Goal: Information Seeking & Learning: Find specific page/section

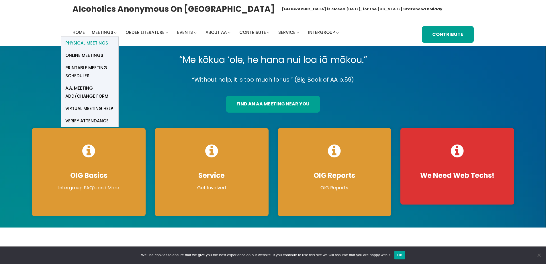
click at [100, 42] on span "Physical Meetings" at bounding box center [86, 43] width 43 height 8
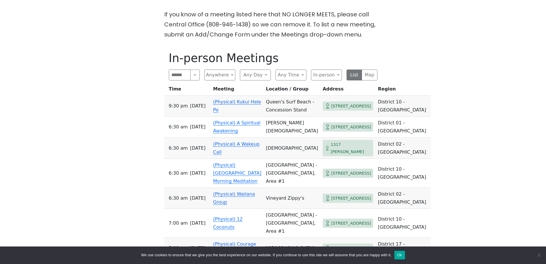
scroll to position [201, 0]
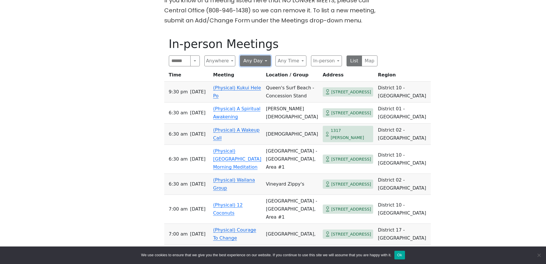
click at [266, 63] on button "Any Day" at bounding box center [255, 60] width 31 height 11
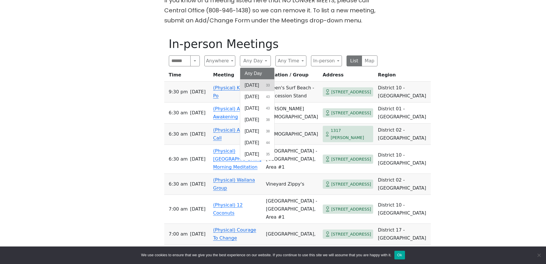
click at [259, 88] on span "[DATE]" at bounding box center [252, 85] width 14 height 7
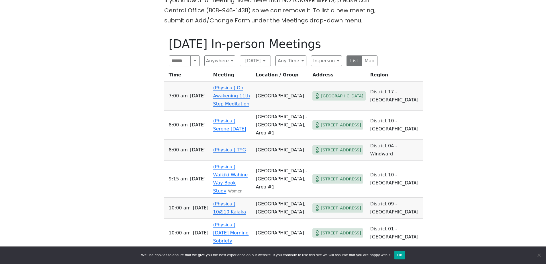
click at [262, 143] on td "[GEOGRAPHIC_DATA]" at bounding box center [281, 149] width 57 height 21
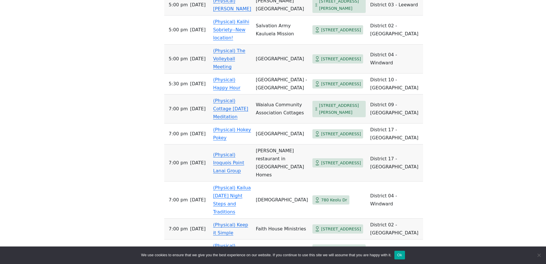
scroll to position [631, 0]
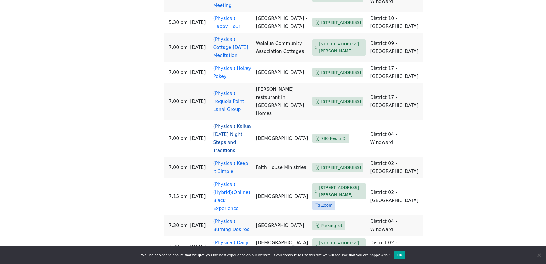
click at [218, 123] on link "(Physical) Kailua [DATE] Night Steps and Traditions" at bounding box center [232, 138] width 38 height 30
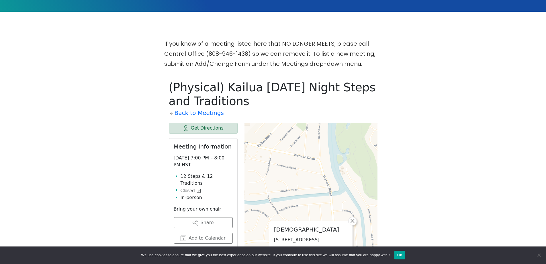
scroll to position [147, 0]
